Goal: Task Accomplishment & Management: Manage account settings

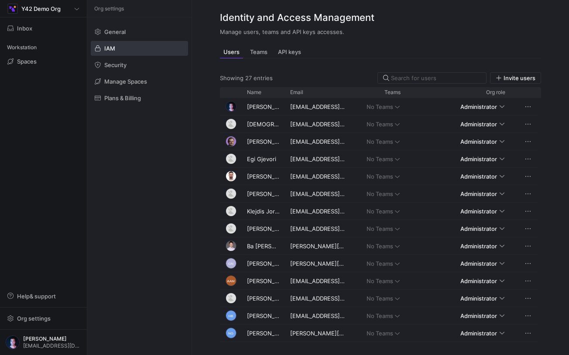
click at [137, 249] on div "Org settings General IAM Security Manage Spaces Plans & Billing" at bounding box center [139, 177] width 104 height 355
click at [140, 70] on span at bounding box center [139, 65] width 96 height 14
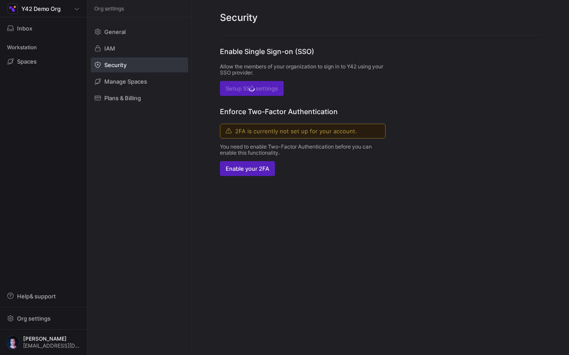
click at [128, 22] on div "General IAM Security Manage Spaces Plans & Billing" at bounding box center [139, 64] width 104 height 95
click at [116, 28] on span "General" at bounding box center [114, 31] width 21 height 7
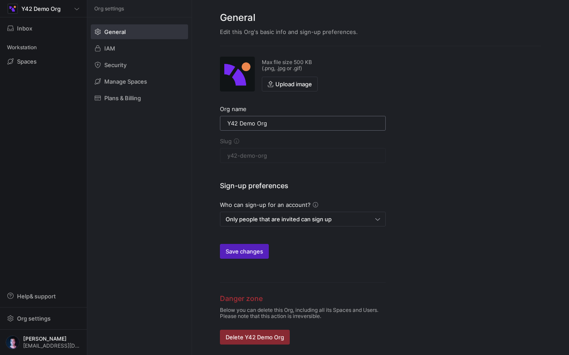
click at [279, 129] on div "Y42 Demo Org" at bounding box center [302, 123] width 151 height 14
click at [417, 151] on div "Max file size 500 KB (.png, .jpg or .gif) Upload image Org name Y42 Demo Org Sl…" at bounding box center [380, 195] width 377 height 299
